Goal: Task Accomplishment & Management: Complete application form

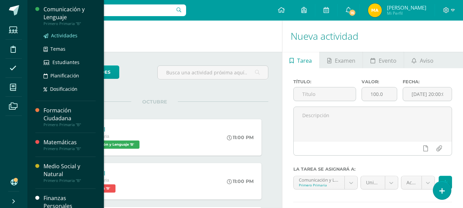
click at [63, 35] on span "Actividades" at bounding box center [64, 35] width 26 height 7
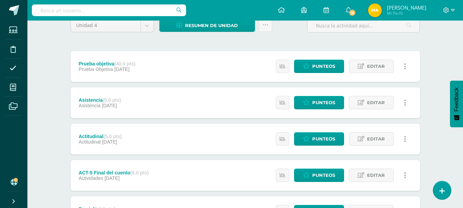
scroll to position [84, 0]
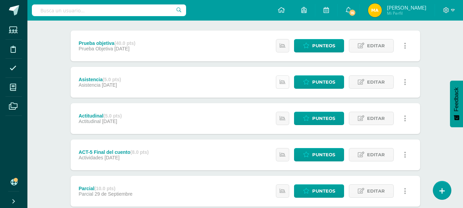
click at [279, 83] on link at bounding box center [282, 81] width 13 height 13
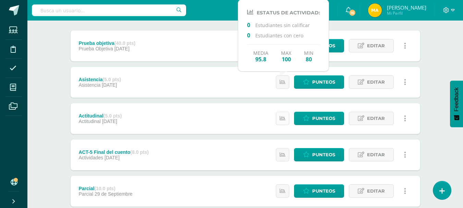
click at [284, 112] on link at bounding box center [282, 118] width 13 height 13
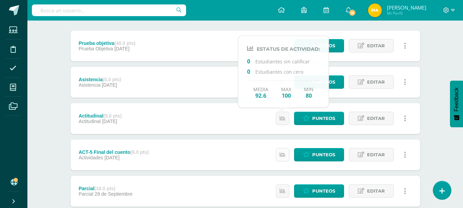
click at [283, 157] on icon at bounding box center [283, 155] width 6 height 6
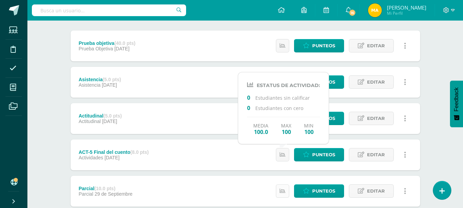
click at [283, 189] on icon at bounding box center [283, 191] width 6 height 6
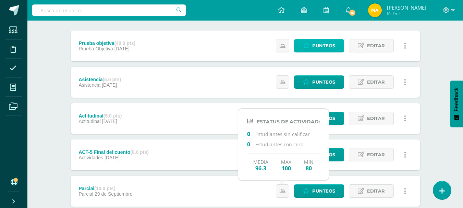
click at [319, 43] on span "Punteos" at bounding box center [323, 45] width 23 height 13
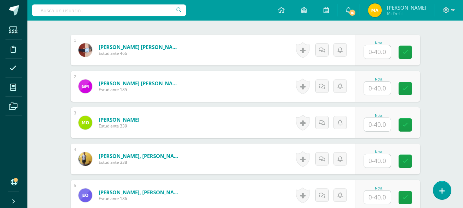
scroll to position [219, 0]
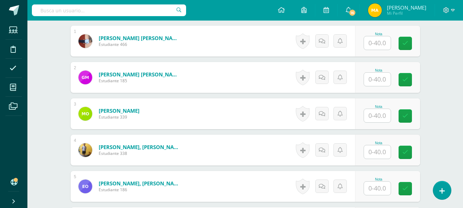
click at [383, 48] on input "text" at bounding box center [377, 42] width 27 height 13
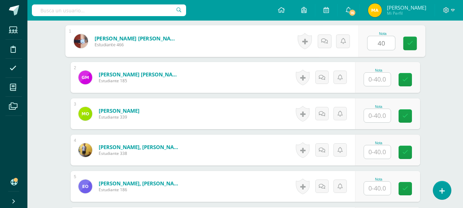
type input "40"
click at [383, 78] on input "text" at bounding box center [377, 79] width 27 height 13
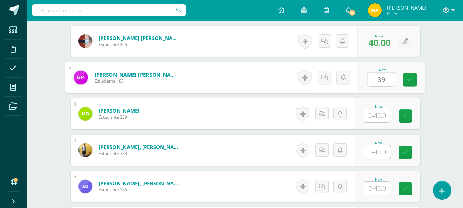
type input "39"
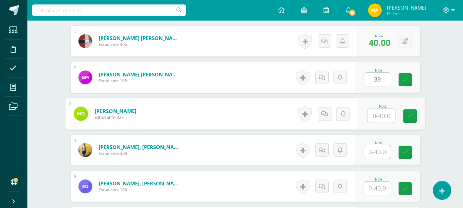
click at [380, 112] on input "text" at bounding box center [380, 116] width 27 height 14
type input "39"
click at [380, 149] on input "text" at bounding box center [377, 151] width 27 height 13
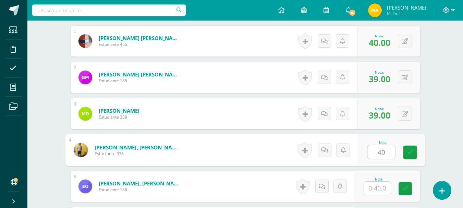
type input "40"
click at [379, 183] on input "text" at bounding box center [377, 188] width 27 height 13
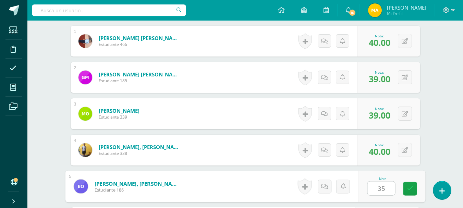
type input "35"
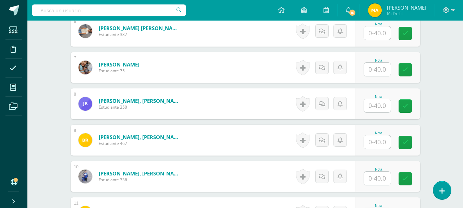
scroll to position [411, 0]
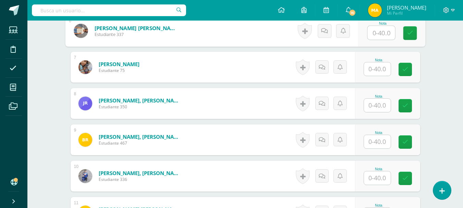
click at [381, 32] on input "text" at bounding box center [380, 33] width 27 height 14
type input "37"
click at [382, 69] on input "text" at bounding box center [377, 68] width 27 height 13
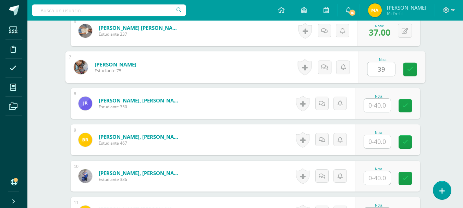
type input "39"
click at [379, 104] on input "text" at bounding box center [377, 105] width 27 height 13
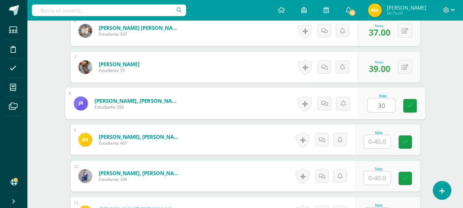
type input "3"
type input "40"
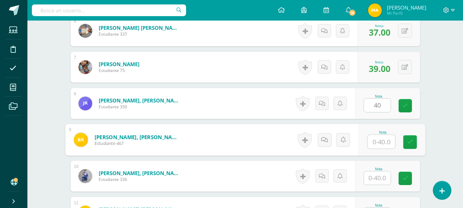
click at [383, 140] on input "text" at bounding box center [380, 142] width 27 height 14
type input "39"
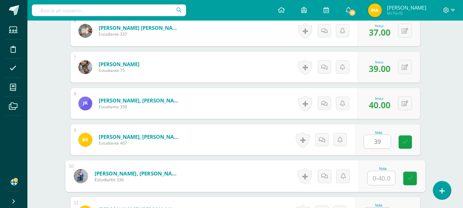
click at [381, 181] on input "text" at bounding box center [380, 178] width 27 height 14
type input "40"
click at [438, 152] on div "Comunicación y Lenguaje Primero Primaria "B" Herramientas Detalle de asistencia…" at bounding box center [245, 104] width 436 height 988
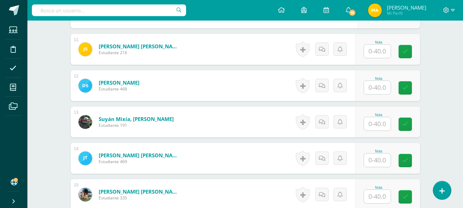
scroll to position [576, 0]
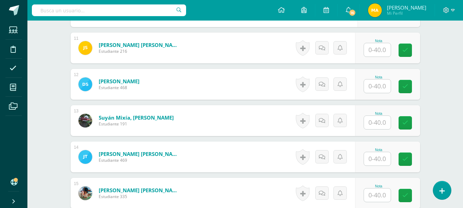
click at [379, 55] on input "text" at bounding box center [377, 49] width 27 height 13
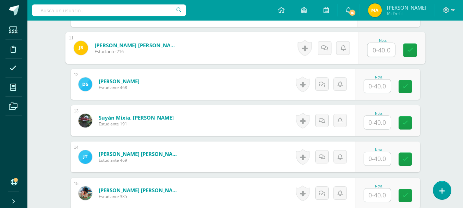
type input "5"
type input "40"
click at [379, 82] on input "text" at bounding box center [377, 86] width 27 height 13
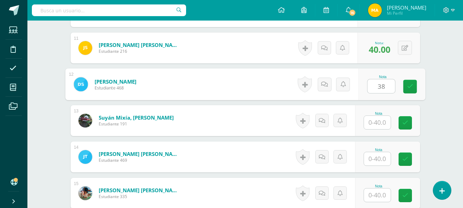
type input "38"
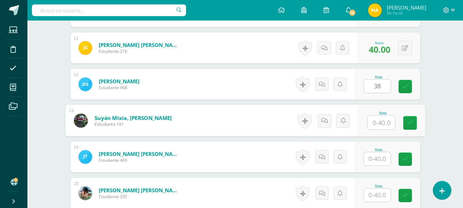
click at [383, 117] on input "text" at bounding box center [380, 123] width 27 height 14
type input "39"
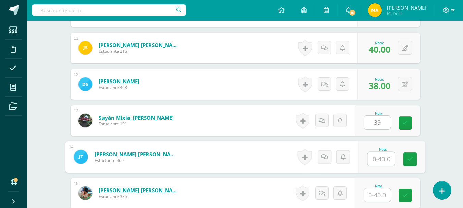
click at [382, 159] on input "text" at bounding box center [380, 159] width 27 height 14
type input "40"
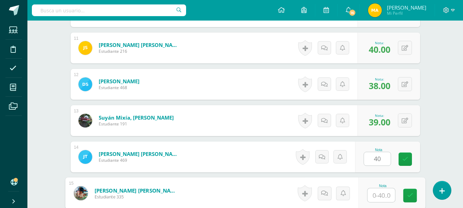
click at [381, 195] on input "text" at bounding box center [380, 196] width 27 height 14
type input "39"
click at [419, 175] on div "1 Mejicanos Toscano, Wilson Alessandro Efraín Estudiante 466 Nota 40.00 0 Logro…" at bounding box center [246, 11] width 350 height 685
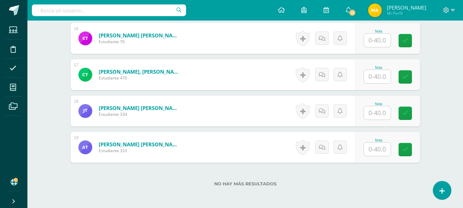
scroll to position [768, 0]
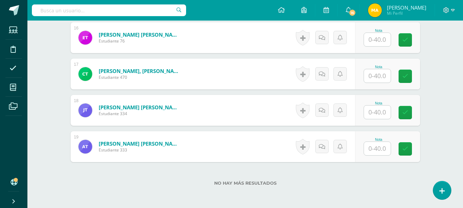
click at [380, 43] on input "text" at bounding box center [377, 39] width 27 height 13
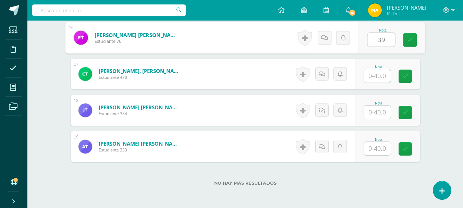
type input "39"
click at [381, 74] on input "text" at bounding box center [377, 75] width 27 height 13
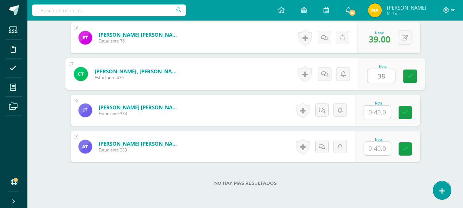
type input "38"
click at [377, 107] on input "text" at bounding box center [377, 112] width 27 height 13
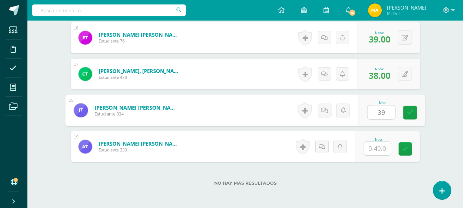
type input "39"
click at [377, 148] on input "text" at bounding box center [377, 148] width 27 height 13
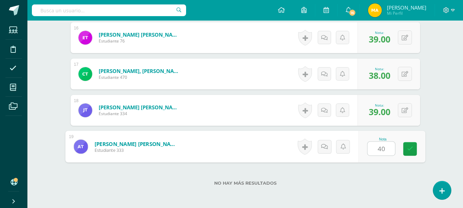
type input "40"
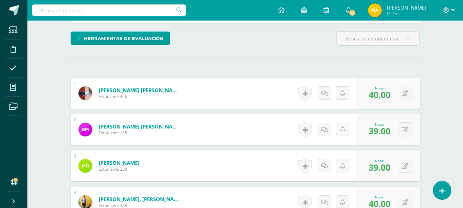
scroll to position [0, 0]
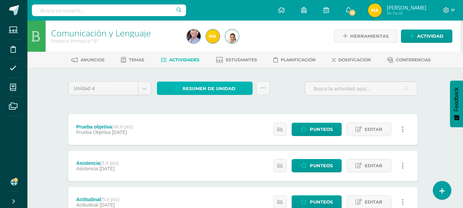
click at [162, 86] on link "Resumen de unidad" at bounding box center [205, 88] width 96 height 13
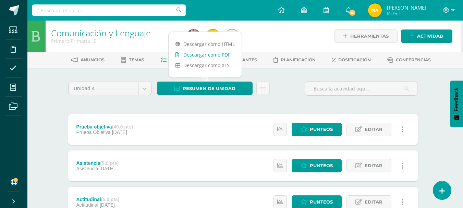
click at [217, 58] on link "Descargar como PDF" at bounding box center [205, 54] width 73 height 11
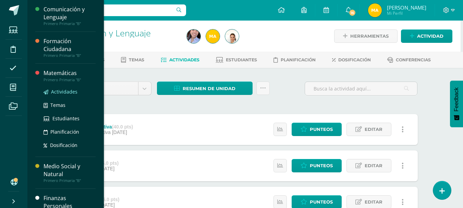
click at [57, 92] on span "Actividades" at bounding box center [64, 91] width 26 height 7
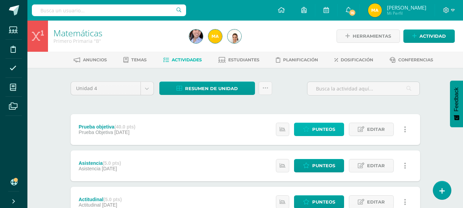
click at [323, 131] on span "Punteos" at bounding box center [323, 129] width 23 height 13
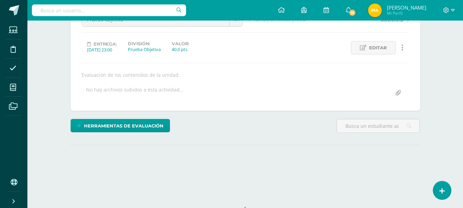
scroll to position [109, 0]
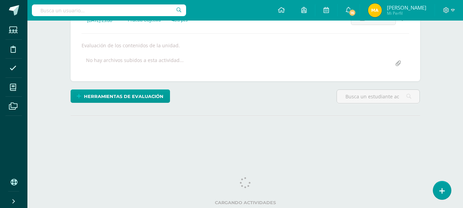
drag, startPoint x: 468, startPoint y: 47, endPoint x: 468, endPoint y: 145, distance: 98.0
click at [463, 145] on html "Estudiantes Disciplina Asistencia Mis cursos Archivos Soporte Ayuda Reportar un…" at bounding box center [231, 30] width 463 height 278
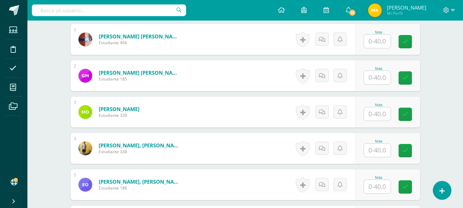
scroll to position [221, 0]
click at [380, 36] on input "text" at bounding box center [377, 40] width 27 height 13
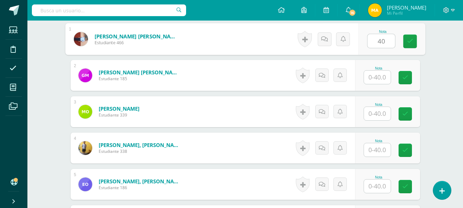
scroll to position [221, 0]
type input "40"
click at [381, 76] on input "text" at bounding box center [377, 76] width 27 height 13
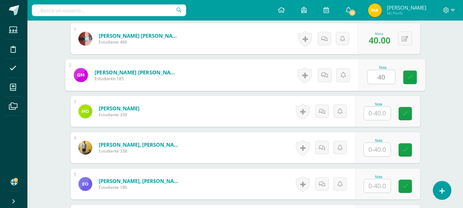
type input "40"
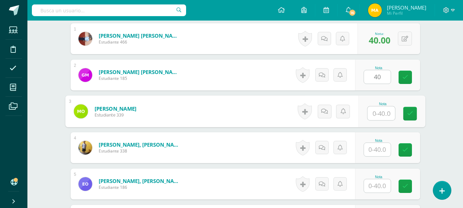
click at [377, 109] on input "text" at bounding box center [380, 114] width 27 height 14
type input "39"
click at [378, 148] on input "text" at bounding box center [377, 149] width 27 height 13
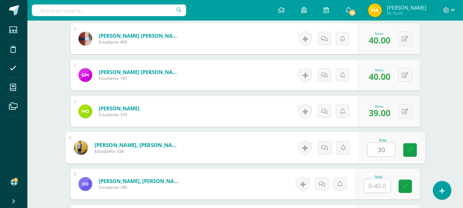
type input "30"
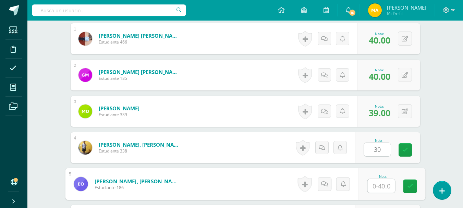
click at [381, 186] on input "text" at bounding box center [380, 186] width 27 height 14
type input "35"
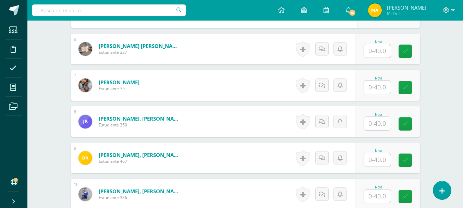
scroll to position [400, 0]
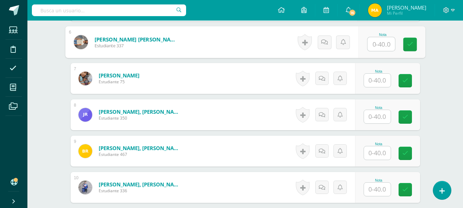
click at [382, 48] on input "text" at bounding box center [380, 44] width 27 height 14
type input "39"
click at [379, 75] on input "text" at bounding box center [377, 80] width 27 height 13
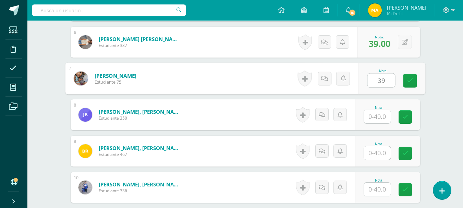
type input "39"
click at [375, 116] on input "text" at bounding box center [377, 116] width 27 height 13
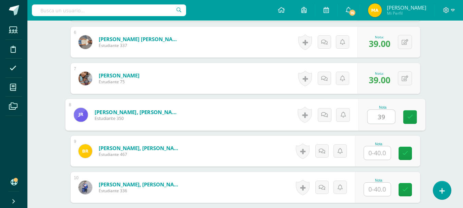
type input "39"
click at [377, 152] on input "text" at bounding box center [377, 152] width 27 height 13
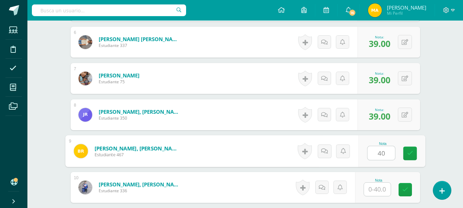
type input "40"
click at [383, 183] on input "text" at bounding box center [377, 189] width 27 height 13
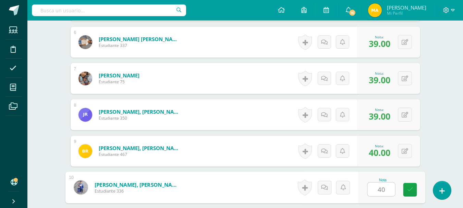
type input "40"
click at [449, 147] on div "Matemáticas Primero Primaria "B" Herramientas Detalle de asistencias Actividad …" at bounding box center [245, 115] width 436 height 988
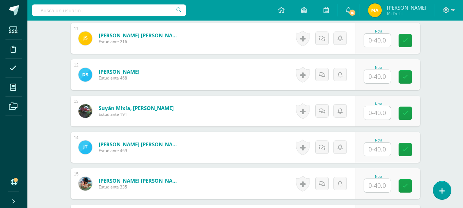
scroll to position [591, 0]
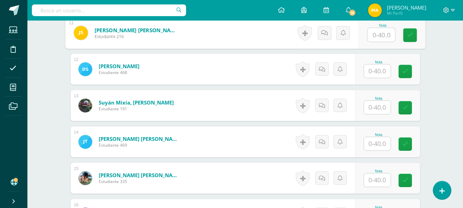
click at [379, 35] on input "text" at bounding box center [380, 35] width 27 height 14
type input "39"
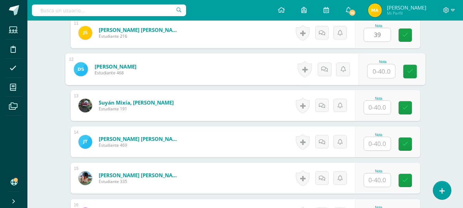
click at [380, 73] on input "text" at bounding box center [380, 71] width 27 height 14
type input "37"
click at [381, 107] on input "text" at bounding box center [377, 107] width 27 height 13
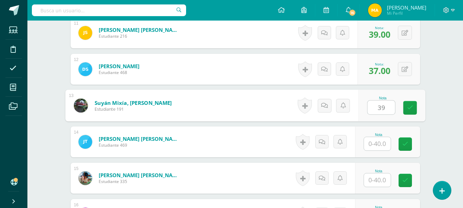
type input "39"
click at [381, 142] on input "text" at bounding box center [377, 143] width 27 height 13
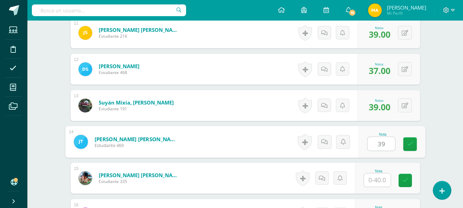
type input "39"
click at [383, 180] on input "text" at bounding box center [377, 179] width 27 height 13
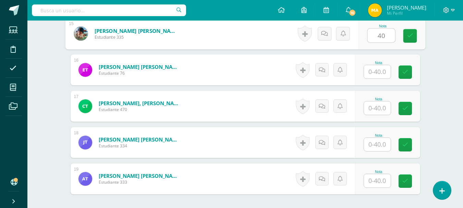
scroll to position [744, 0]
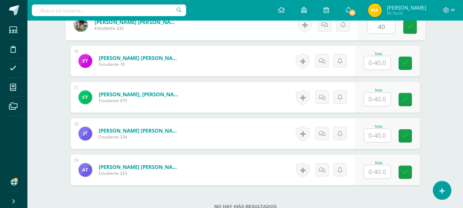
type input "40"
click at [373, 64] on input "text" at bounding box center [377, 62] width 27 height 13
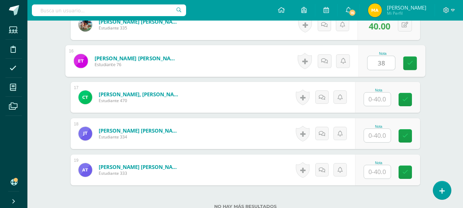
type input "38"
click at [379, 101] on input "text" at bounding box center [377, 99] width 27 height 13
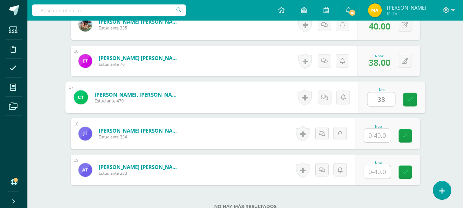
type input "38"
click at [379, 139] on input "text" at bounding box center [377, 135] width 27 height 13
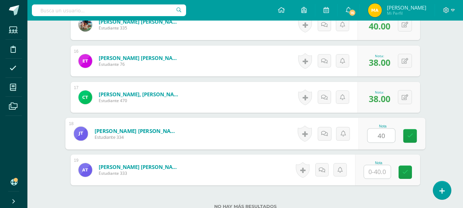
type input "40"
click at [382, 169] on input "text" at bounding box center [377, 171] width 27 height 13
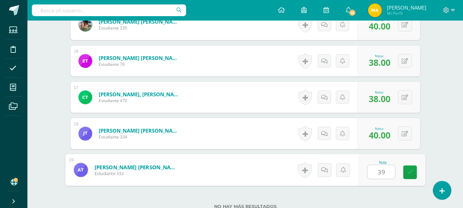
type input "39"
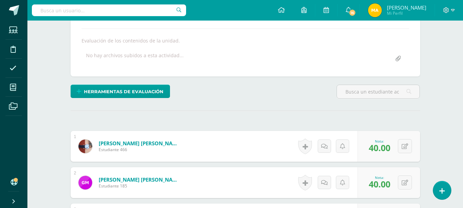
scroll to position [0, 0]
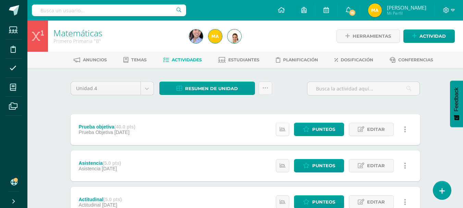
click at [285, 132] on icon at bounding box center [283, 129] width 6 height 6
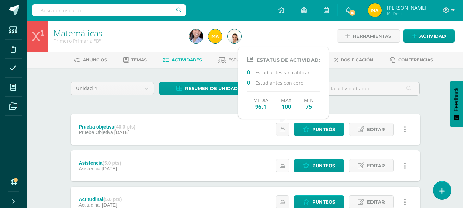
click at [285, 167] on icon at bounding box center [283, 166] width 6 height 6
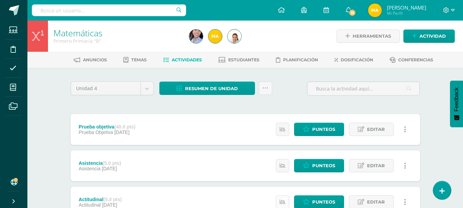
click at [285, 199] on icon at bounding box center [283, 202] width 6 height 6
click at [231, 87] on span "Resumen de unidad" at bounding box center [211, 88] width 53 height 13
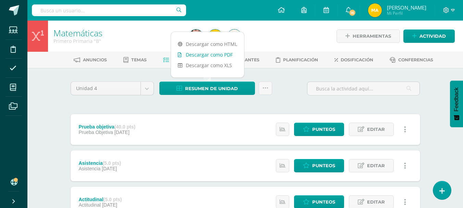
click at [228, 58] on link "Descargar como PDF" at bounding box center [207, 54] width 73 height 11
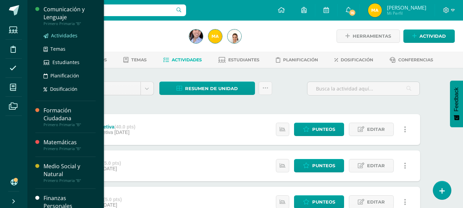
click at [69, 33] on span "Actividades" at bounding box center [64, 35] width 26 height 7
click at [64, 64] on span "Estudiantes" at bounding box center [65, 62] width 27 height 7
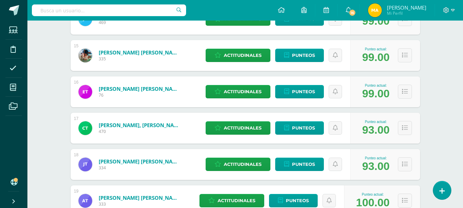
scroll to position [672, 0]
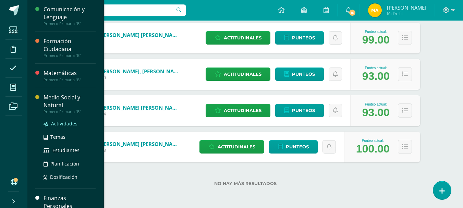
click at [72, 124] on span "Actividades" at bounding box center [64, 123] width 26 height 7
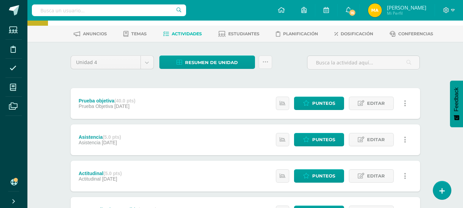
scroll to position [43, 0]
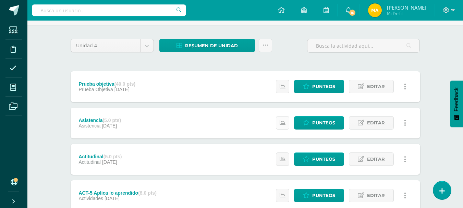
click at [281, 121] on icon at bounding box center [283, 123] width 6 height 6
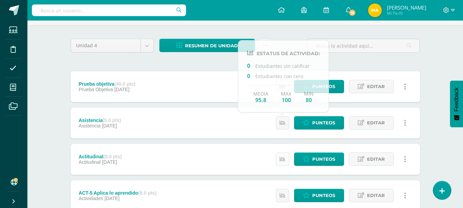
click at [283, 157] on icon at bounding box center [283, 159] width 6 height 6
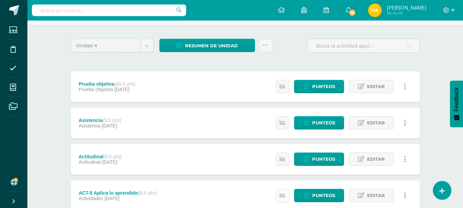
click at [283, 194] on icon at bounding box center [283, 196] width 6 height 6
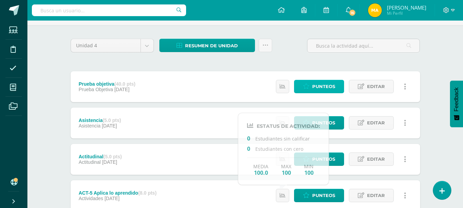
click at [334, 86] on span "Punteos" at bounding box center [323, 86] width 23 height 13
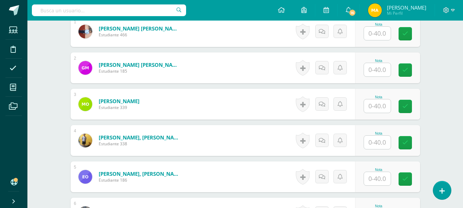
scroll to position [202, 0]
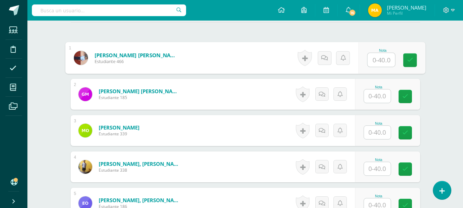
click at [383, 61] on input "text" at bounding box center [380, 60] width 27 height 14
type input "39"
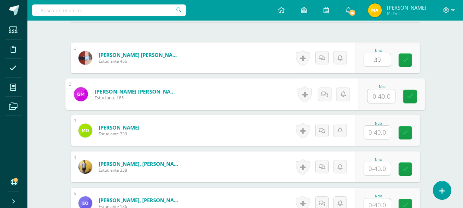
click at [382, 95] on input "text" at bounding box center [380, 96] width 27 height 14
type input "38"
click at [384, 135] on input "text" at bounding box center [377, 132] width 27 height 13
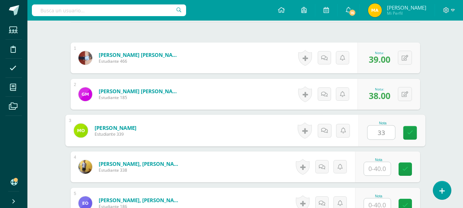
type input "33"
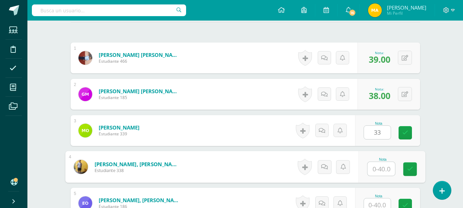
click at [377, 171] on input "text" at bounding box center [380, 169] width 27 height 14
type input "38"
click at [381, 200] on input "text" at bounding box center [377, 204] width 27 height 13
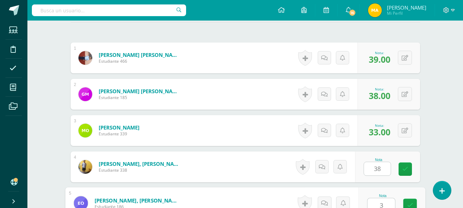
scroll to position [204, 0]
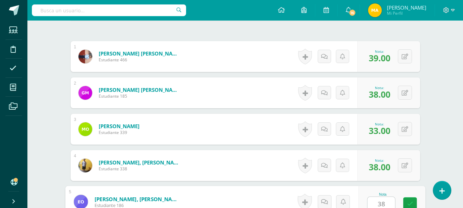
type input "38"
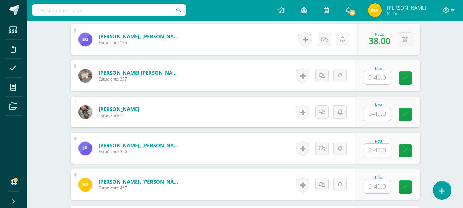
scroll to position [370, 0]
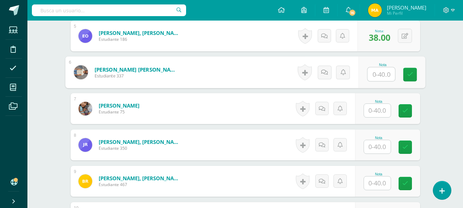
click at [382, 75] on input "text" at bounding box center [380, 75] width 27 height 14
type input "39"
click at [379, 106] on input "text" at bounding box center [377, 110] width 27 height 13
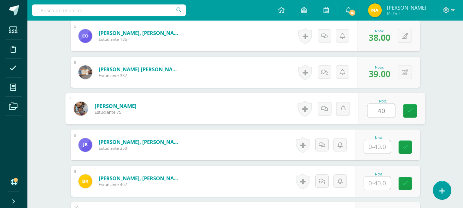
type input "40"
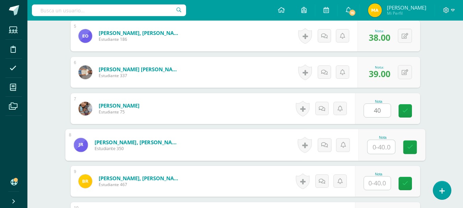
click at [382, 145] on input "text" at bounding box center [380, 147] width 27 height 14
type input "38"
click at [379, 178] on input "text" at bounding box center [377, 183] width 27 height 13
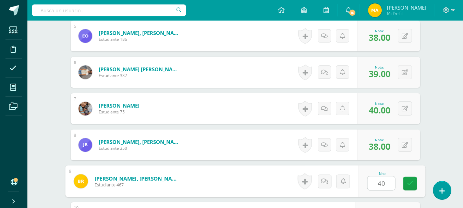
type input "40"
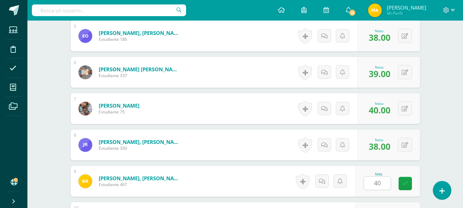
click at [443, 164] on div "Medio Social y Natural Primero Primaria "B" Herramientas Detalle de asistencias…" at bounding box center [245, 145] width 436 height 988
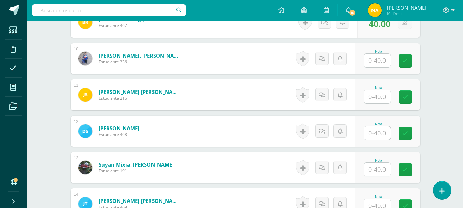
scroll to position [534, 0]
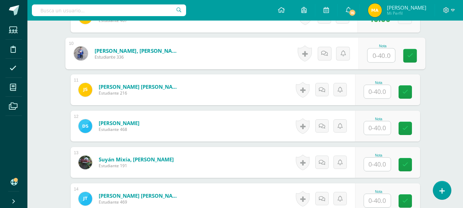
click at [384, 54] on input "text" at bounding box center [380, 56] width 27 height 14
type input "38"
click at [383, 88] on input "text" at bounding box center [377, 91] width 27 height 13
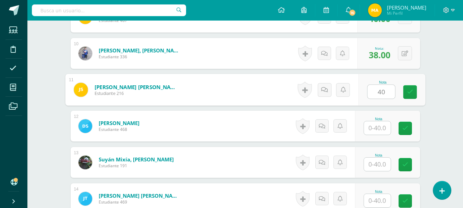
type input "40"
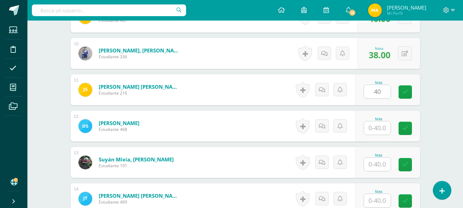
click at [382, 135] on div "Nota" at bounding box center [387, 126] width 65 height 31
click at [384, 132] on input "text" at bounding box center [377, 127] width 27 height 13
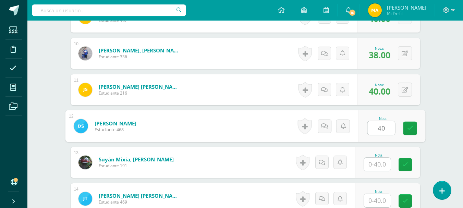
type input "40"
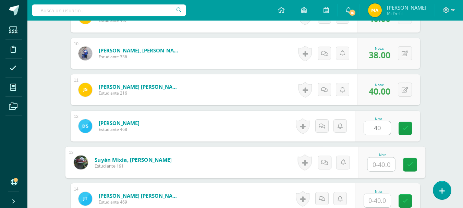
click at [382, 170] on input "text" at bounding box center [380, 165] width 27 height 14
type input "38"
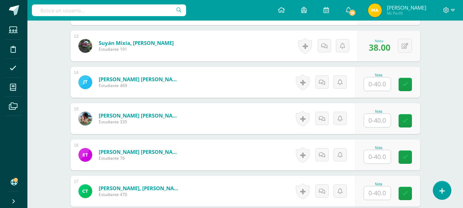
scroll to position [659, 0]
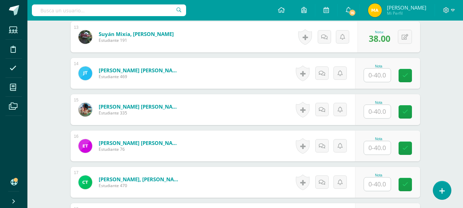
click at [378, 75] on input "text" at bounding box center [377, 75] width 27 height 13
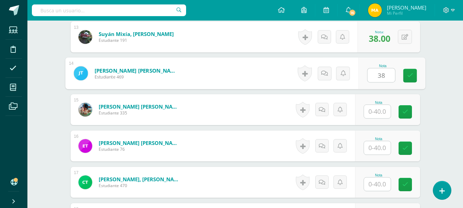
type input "38"
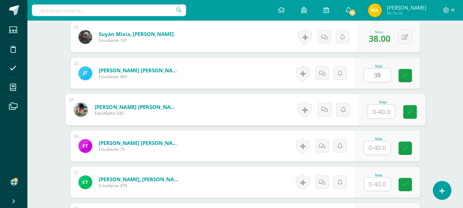
click at [381, 117] on input "text" at bounding box center [380, 112] width 27 height 14
type input "38"
click at [378, 149] on input "text" at bounding box center [377, 147] width 27 height 13
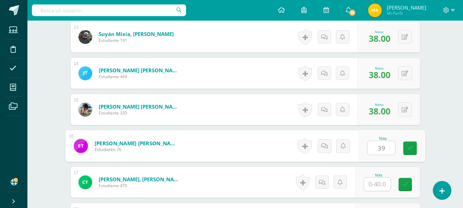
type input "39"
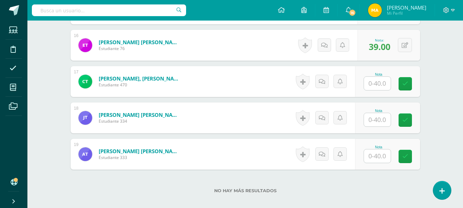
scroll to position [767, 0]
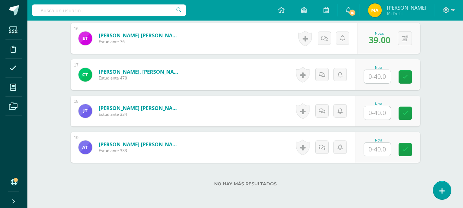
click at [380, 81] on input "text" at bounding box center [377, 76] width 27 height 13
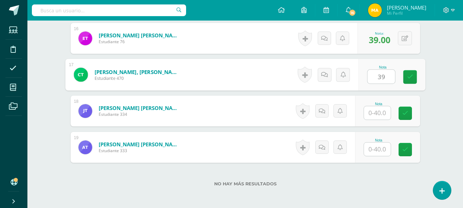
type input "39"
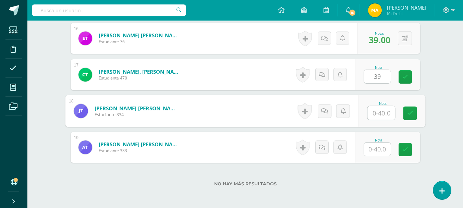
click at [377, 117] on input "text" at bounding box center [380, 113] width 27 height 14
type input "38"
click at [379, 149] on input "text" at bounding box center [377, 149] width 27 height 13
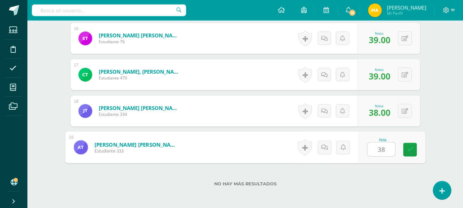
type input "38"
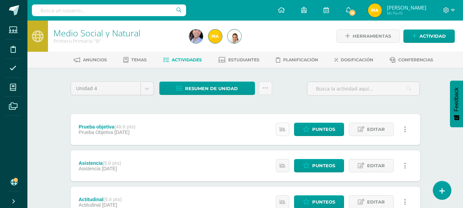
click at [279, 130] on link at bounding box center [282, 129] width 13 height 13
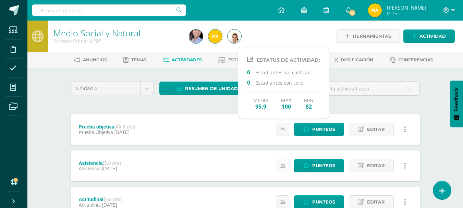
click at [285, 160] on link at bounding box center [282, 165] width 13 height 13
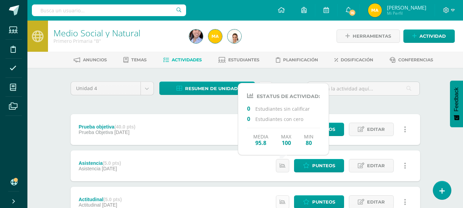
click at [283, 200] on icon at bounding box center [283, 202] width 6 height 6
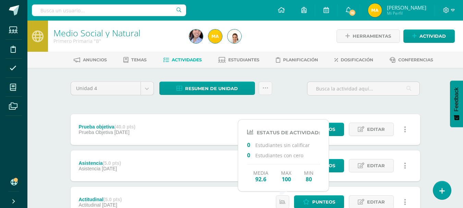
click at [370, 97] on div at bounding box center [363, 92] width 118 height 20
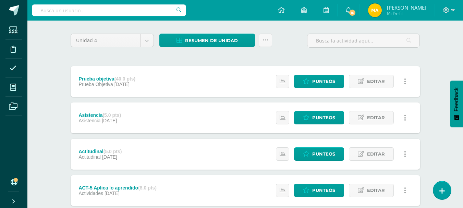
scroll to position [77, 0]
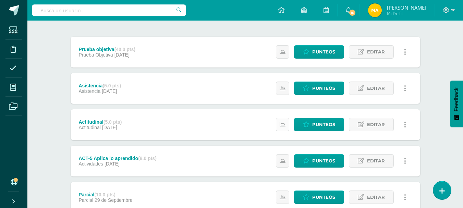
click at [282, 125] on icon at bounding box center [283, 125] width 6 height 6
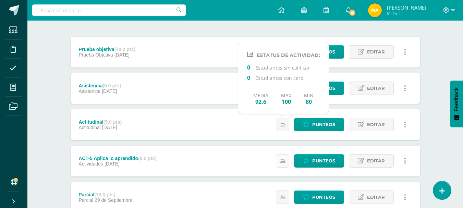
click at [283, 158] on icon at bounding box center [283, 161] width 6 height 6
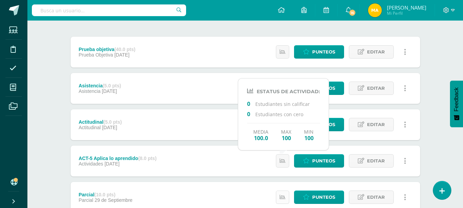
click at [284, 197] on icon at bounding box center [283, 197] width 6 height 6
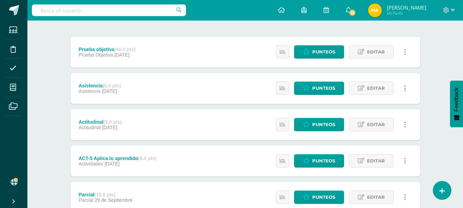
click at [430, 157] on div "Unidad 4 Unidad 1 Unidad 2 Unidad 3 Unidad 4 Resumen de unidad Descargar como H…" at bounding box center [245, 196] width 377 height 413
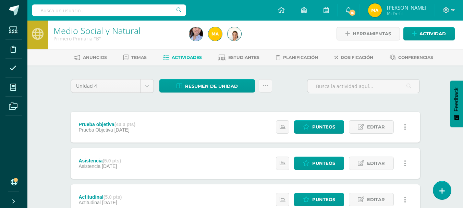
scroll to position [0, 0]
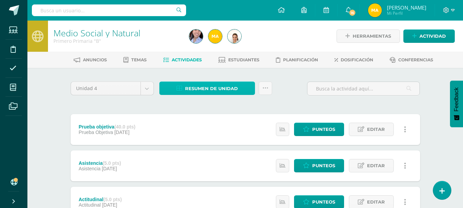
click at [242, 85] on link "Resumen de unidad" at bounding box center [207, 88] width 96 height 13
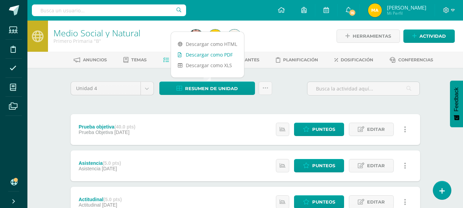
click at [225, 52] on link "Descargar como PDF" at bounding box center [207, 54] width 73 height 11
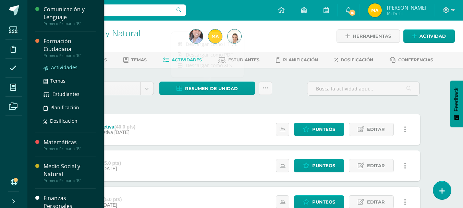
click at [64, 64] on span "Actividades" at bounding box center [64, 67] width 26 height 7
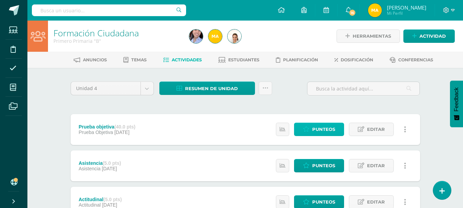
click at [318, 130] on span "Punteos" at bounding box center [323, 129] width 23 height 13
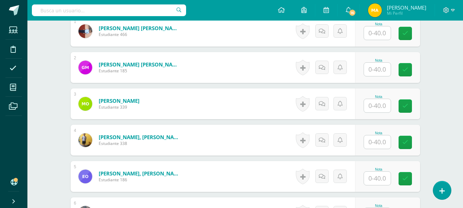
scroll to position [226, 0]
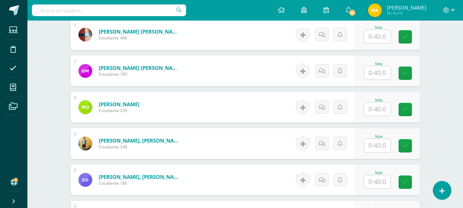
click at [382, 34] on input "text" at bounding box center [377, 36] width 27 height 13
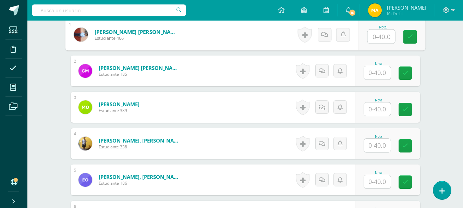
scroll to position [226, 0]
type input "39"
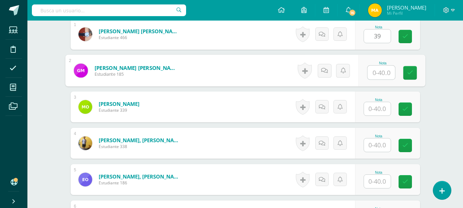
click at [378, 72] on input "text" at bounding box center [380, 73] width 27 height 14
type input "38"
click at [383, 108] on input "text" at bounding box center [377, 108] width 27 height 13
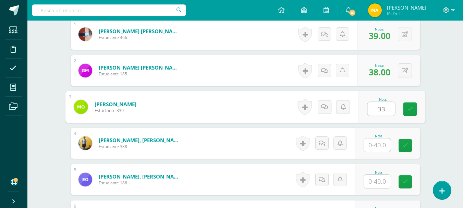
type input "33"
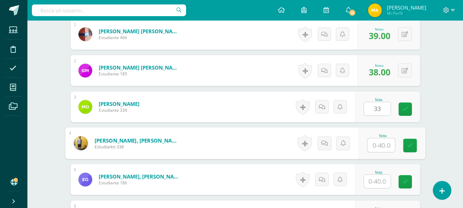
click at [377, 143] on input "text" at bounding box center [380, 145] width 27 height 14
type input "38"
click at [374, 181] on input "text" at bounding box center [377, 181] width 27 height 13
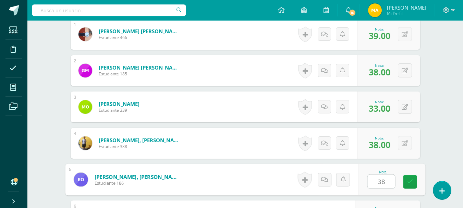
type input "38"
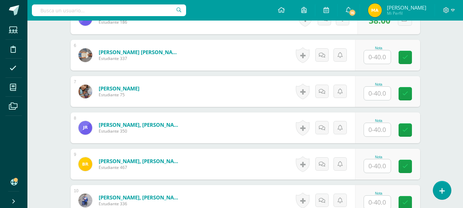
scroll to position [404, 0]
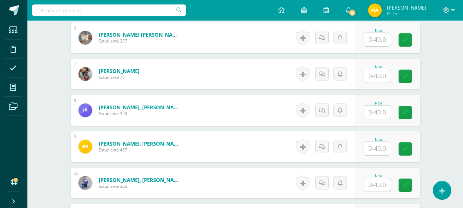
click at [372, 40] on input "text" at bounding box center [377, 39] width 27 height 13
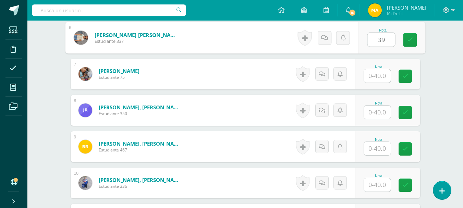
type input "39"
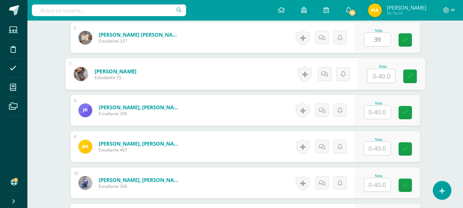
click at [380, 76] on input "text" at bounding box center [380, 76] width 27 height 14
type input "40"
click at [381, 119] on div "Nota" at bounding box center [387, 110] width 65 height 31
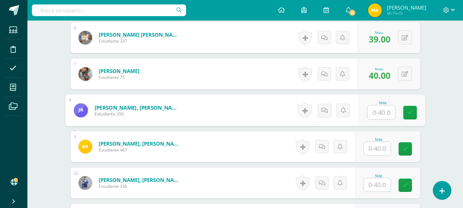
click at [381, 112] on input "text" at bounding box center [380, 113] width 27 height 14
type input "38"
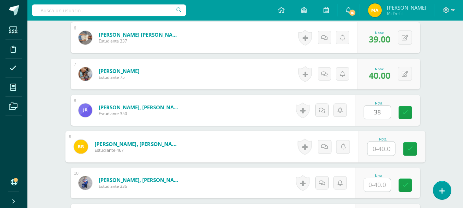
click at [382, 147] on input "text" at bounding box center [380, 149] width 27 height 14
type input "40"
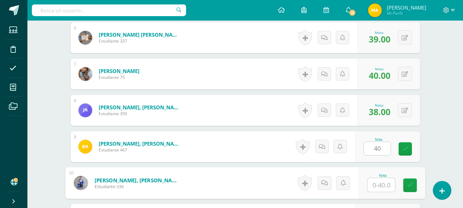
click at [375, 186] on input "text" at bounding box center [380, 185] width 27 height 14
type input "38"
click at [418, 160] on div "0 Logros Logros obtenidos Aún no hay logros agregados Nota: 40.00" at bounding box center [389, 146] width 63 height 31
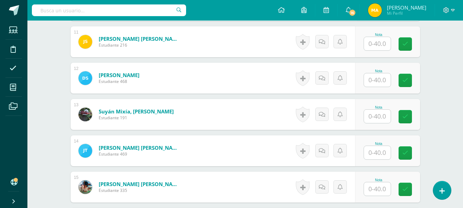
scroll to position [582, 0]
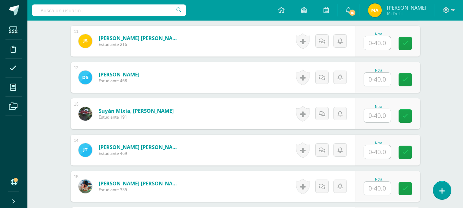
click at [383, 47] on input "text" at bounding box center [377, 42] width 27 height 13
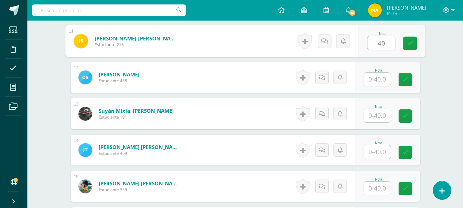
type input "40"
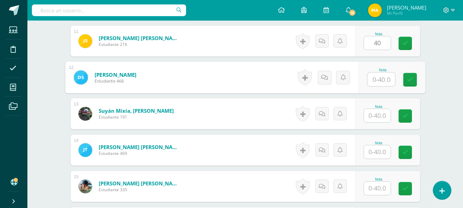
click at [381, 76] on input "text" at bounding box center [380, 80] width 27 height 14
type input "40"
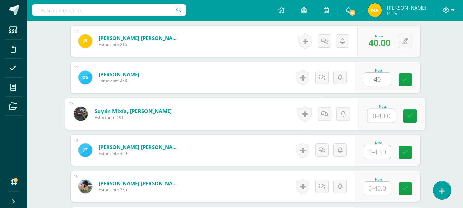
click at [377, 118] on input "text" at bounding box center [380, 116] width 27 height 14
type input "38"
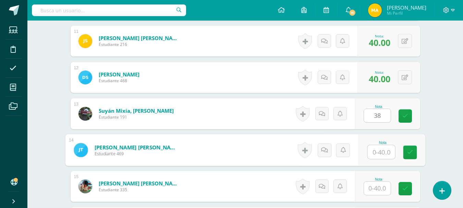
click at [383, 154] on input "text" at bounding box center [380, 152] width 27 height 14
type input "38"
click at [381, 193] on input "text" at bounding box center [377, 188] width 27 height 13
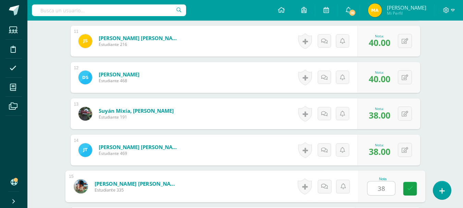
type input "38"
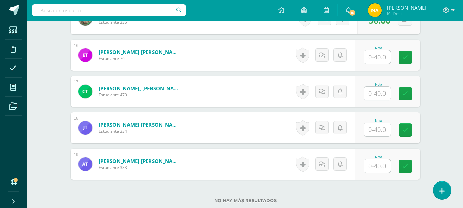
scroll to position [761, 0]
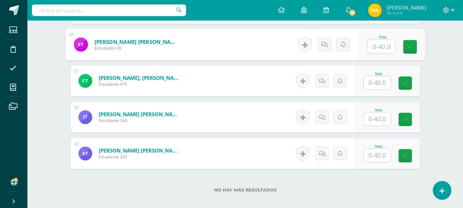
click at [383, 45] on input "text" at bounding box center [380, 47] width 27 height 14
type input "39"
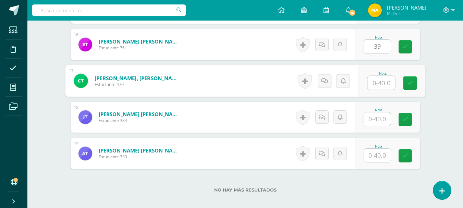
click at [382, 78] on input "text" at bounding box center [380, 83] width 27 height 14
type input "39"
click at [381, 117] on input "text" at bounding box center [377, 118] width 27 height 13
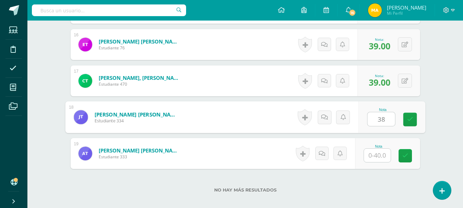
type input "38"
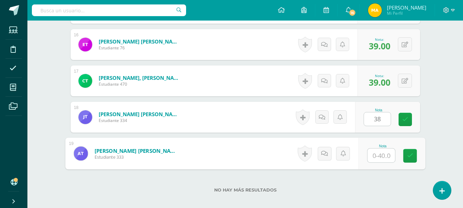
click at [387, 159] on input "text" at bounding box center [380, 156] width 27 height 14
type input "38"
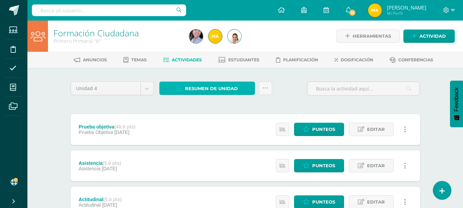
click at [239, 85] on link "Resumen de unidad" at bounding box center [207, 88] width 96 height 13
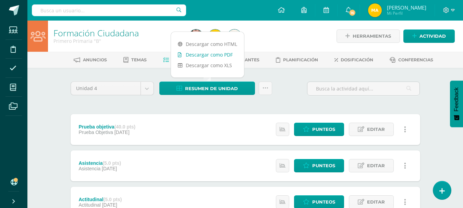
click at [221, 53] on link "Descargar como PDF" at bounding box center [207, 54] width 73 height 11
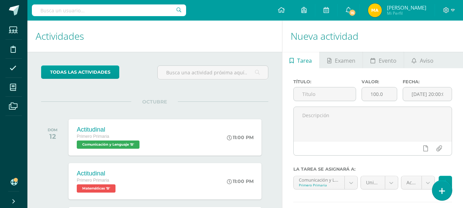
click at [442, 191] on icon at bounding box center [442, 191] width 6 height 8
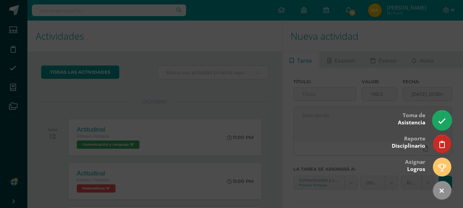
click at [442, 122] on icon at bounding box center [442, 121] width 8 height 8
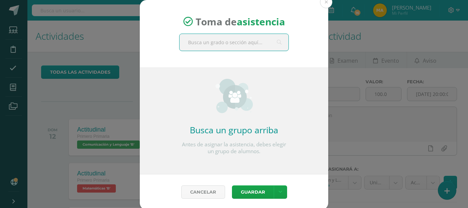
click at [240, 45] on input "text" at bounding box center [234, 42] width 109 height 17
type input "primero B"
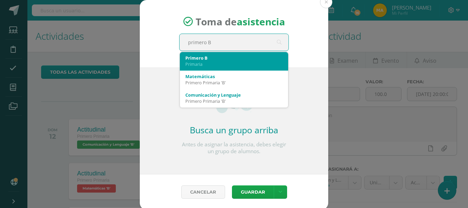
click at [239, 58] on div "Primero B" at bounding box center [233, 58] width 97 height 6
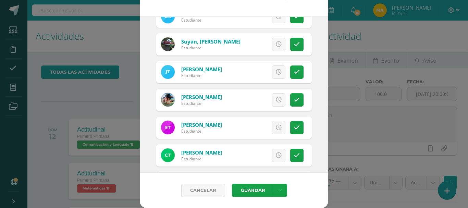
scroll to position [408, 0]
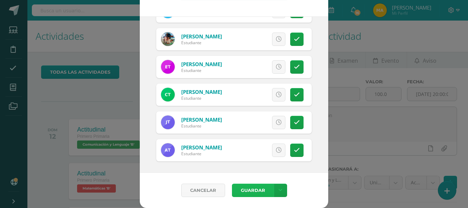
click at [256, 187] on button "Guardar" at bounding box center [253, 190] width 42 height 13
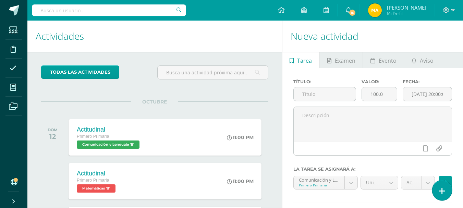
click at [442, 186] on link at bounding box center [442, 190] width 20 height 20
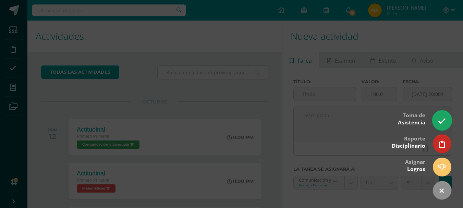
click at [442, 127] on link at bounding box center [442, 120] width 20 height 20
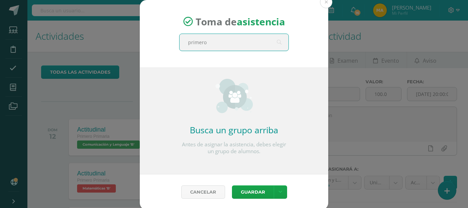
type input "primero B"
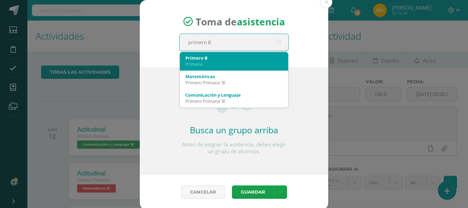
click at [263, 55] on div "Primero B" at bounding box center [233, 58] width 97 height 6
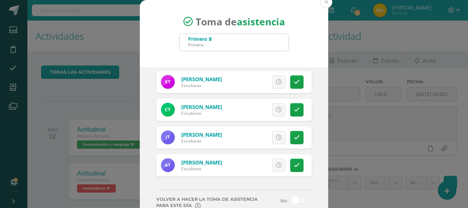
click at [325, 0] on button at bounding box center [326, 2] width 12 height 12
